Goal: Find specific page/section: Find specific page/section

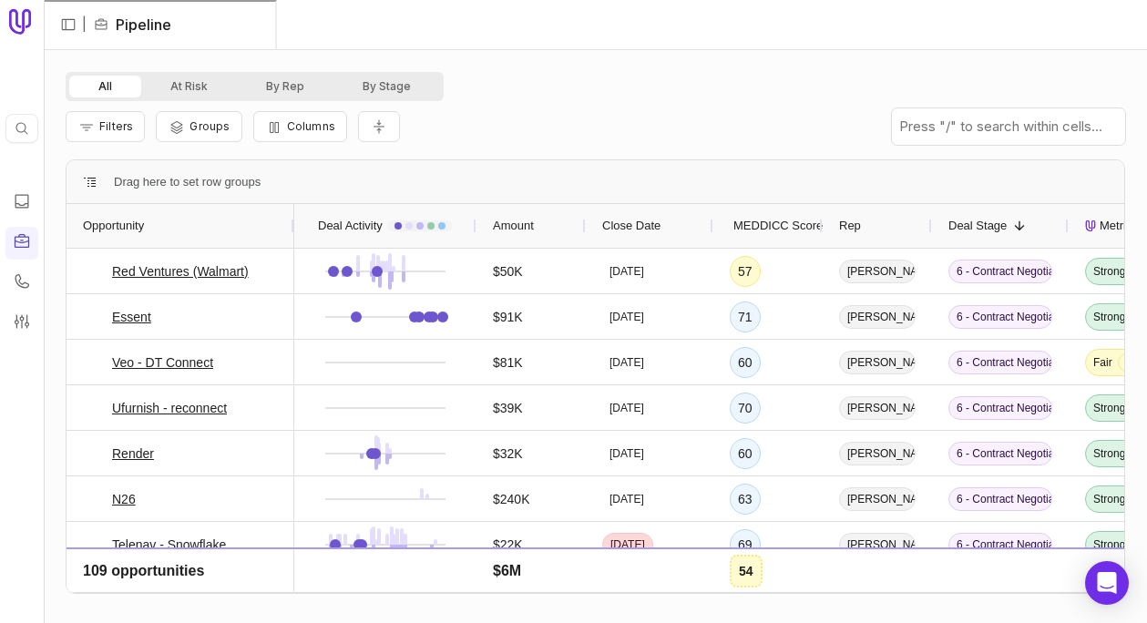
click at [767, 222] on span "MEDDICC Score" at bounding box center [778, 226] width 89 height 22
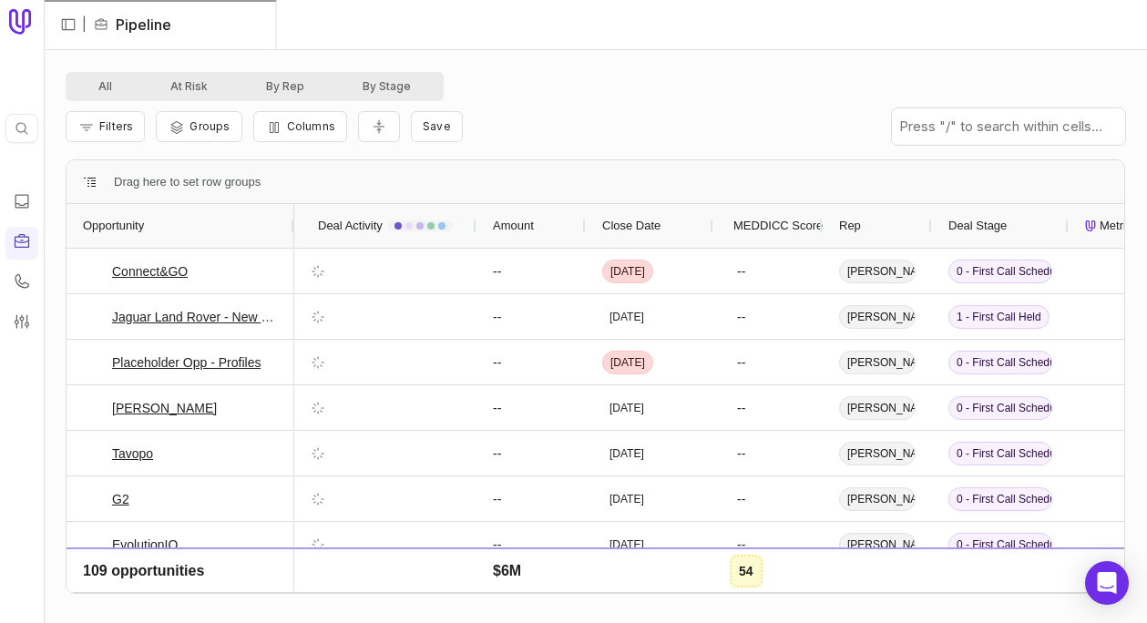
click at [767, 222] on span "MEDDICC Score" at bounding box center [778, 226] width 89 height 22
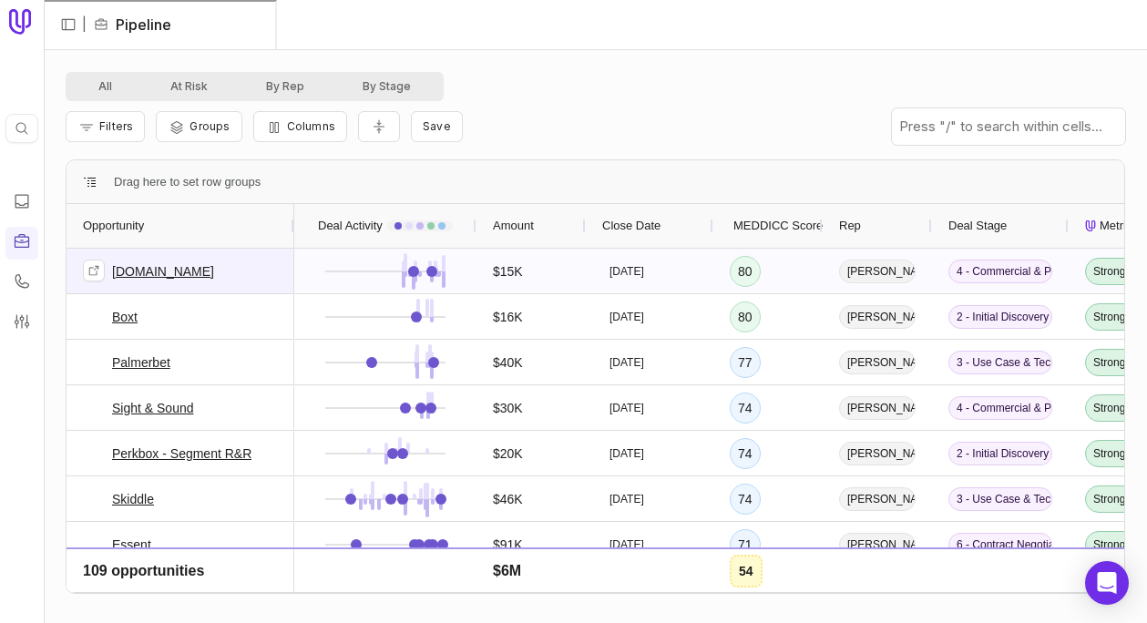
click at [156, 268] on link "[DOMAIN_NAME]" at bounding box center [163, 272] width 102 height 22
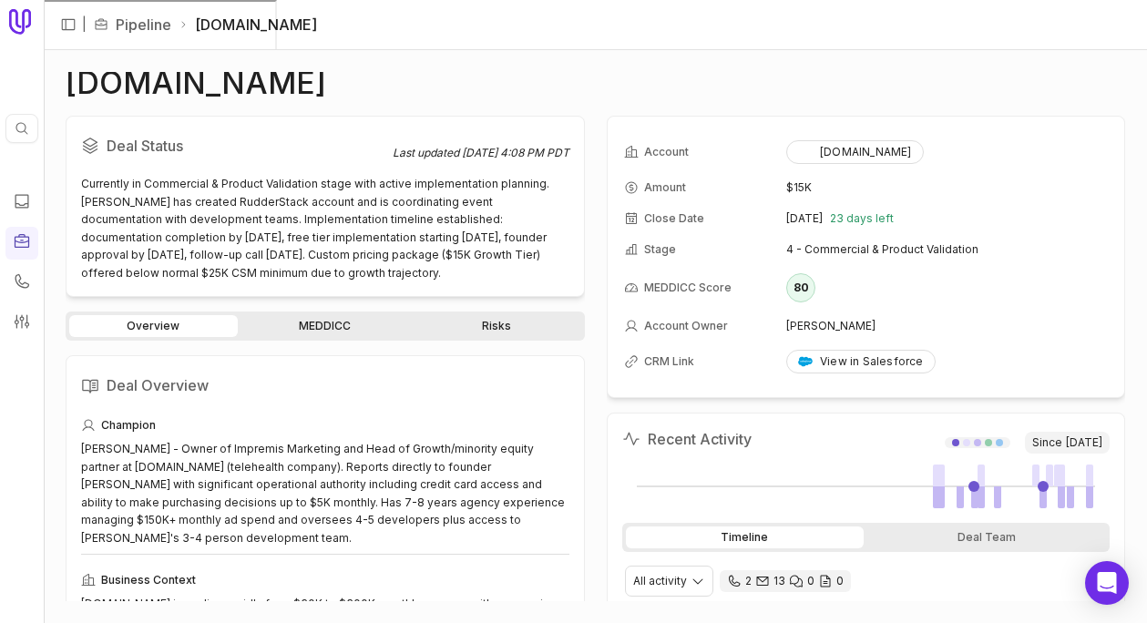
click at [327, 319] on link "MEDDICC" at bounding box center [326, 326] width 169 height 22
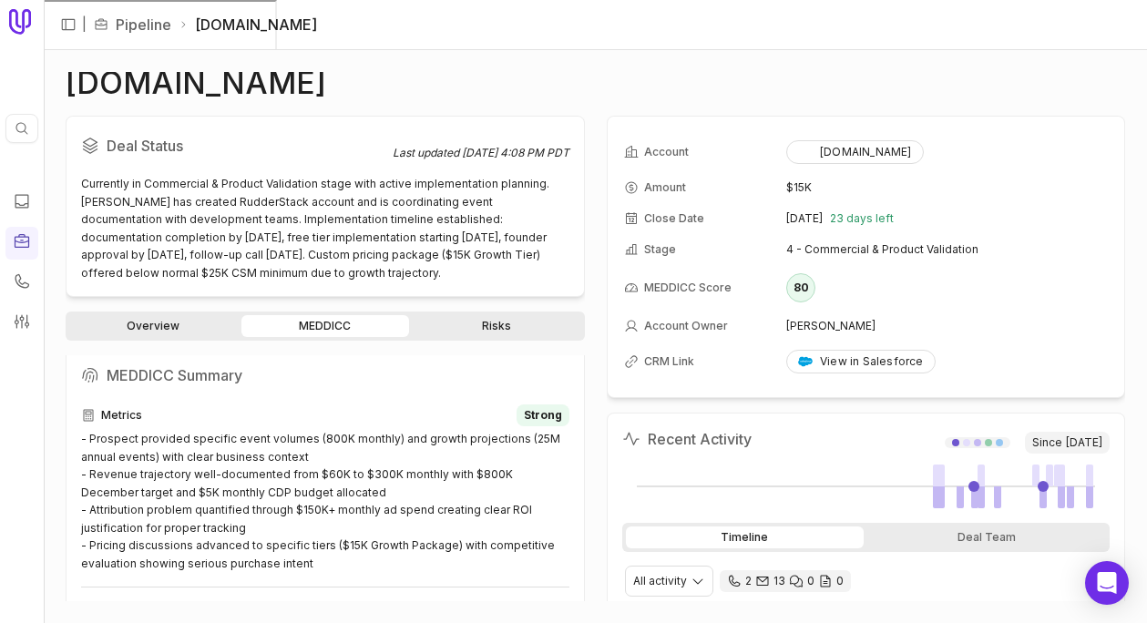
scroll to position [192, 0]
